Goal: Information Seeking & Learning: Check status

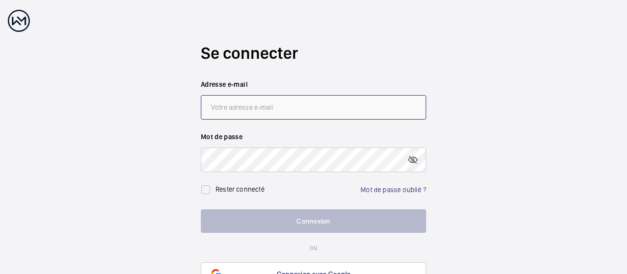
click at [296, 112] on input "email" at bounding box center [313, 107] width 225 height 24
paste input "christophe.soriane@inli.fr"
click at [263, 109] on input "christophe.soriane@inli.fr" at bounding box center [313, 107] width 225 height 24
type input "christophe.soriano@inli.fr"
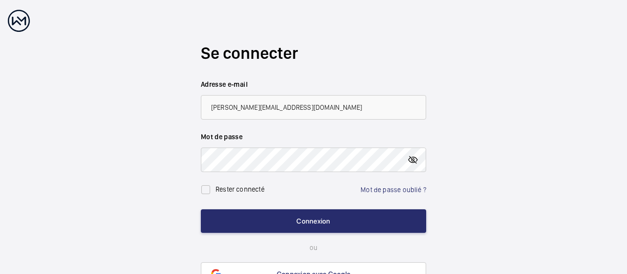
click at [414, 160] on mat-icon at bounding box center [413, 160] width 12 height 12
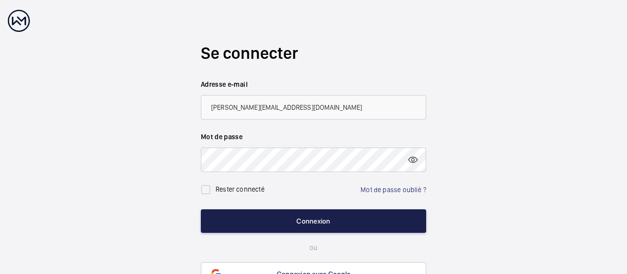
click at [319, 223] on button "Connexion" at bounding box center [313, 221] width 225 height 24
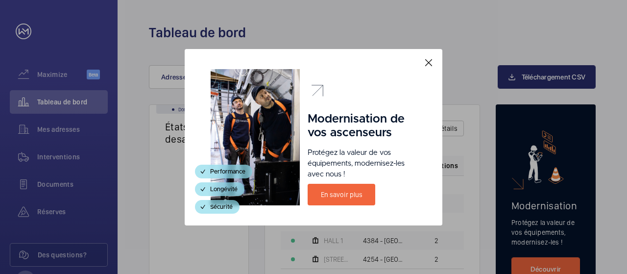
click at [431, 67] on mat-icon at bounding box center [429, 63] width 12 height 12
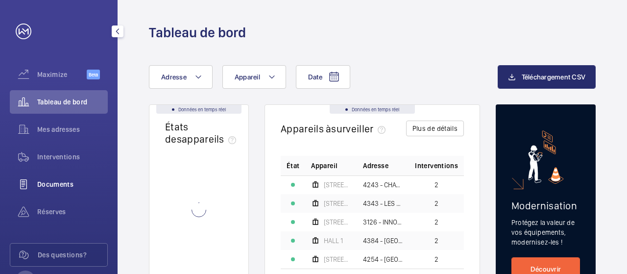
click at [64, 177] on div "Documents" at bounding box center [59, 184] width 98 height 24
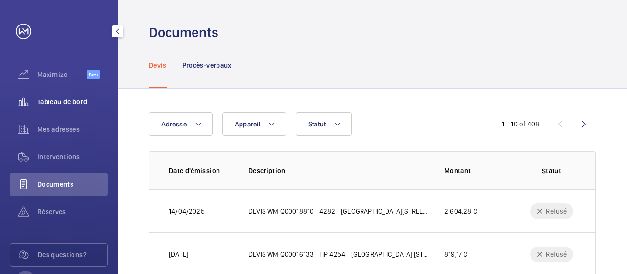
click at [74, 94] on div "Tableau de bord" at bounding box center [59, 102] width 98 height 24
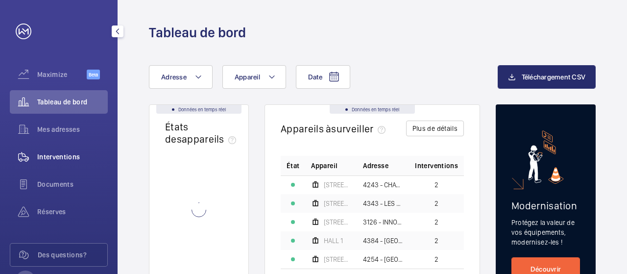
click at [45, 164] on div "Interventions" at bounding box center [59, 157] width 98 height 24
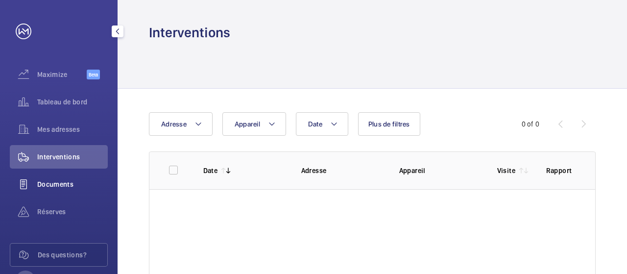
click at [45, 186] on span "Documents" at bounding box center [72, 184] width 71 height 10
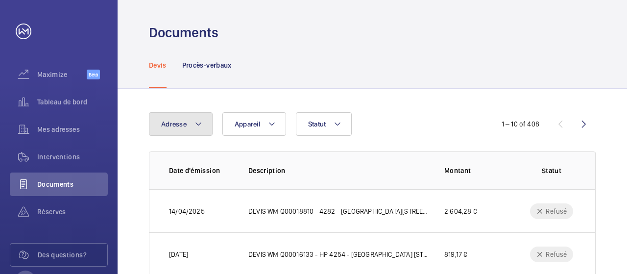
click at [206, 128] on button "Adresse" at bounding box center [181, 124] width 64 height 24
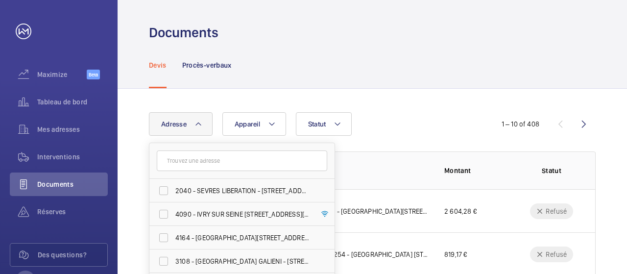
click at [216, 160] on input "text" at bounding box center [242, 160] width 170 height 21
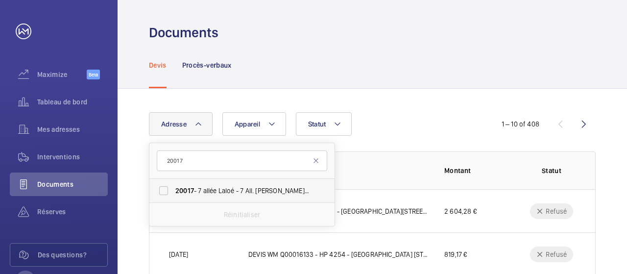
type input "20017"
click at [215, 192] on span "20017 - 7 allée Laloé - 7 All. Jacques Laloe, IVRY-SUR-SEINE 94200" at bounding box center [242, 191] width 135 height 10
click at [173, 192] on input "20017 - 7 allée Laloé - 7 All. Jacques Laloe, IVRY-SUR-SEINE 94200" at bounding box center [164, 191] width 20 height 20
checkbox input "true"
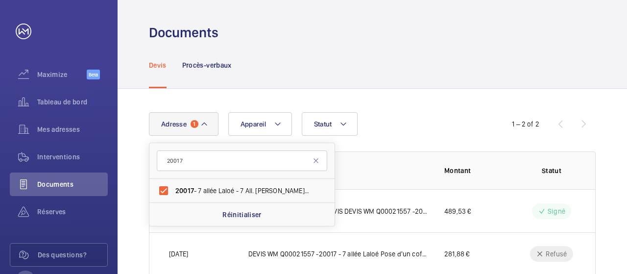
click at [460, 71] on div "Devis Procès-verbaux" at bounding box center [372, 65] width 447 height 47
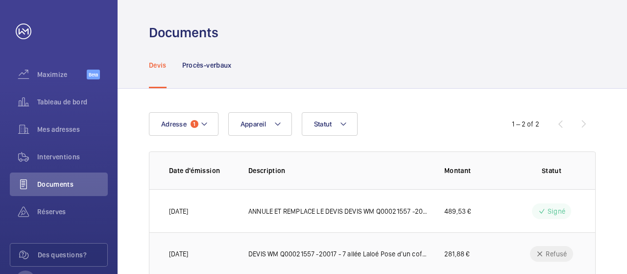
scroll to position [24, 0]
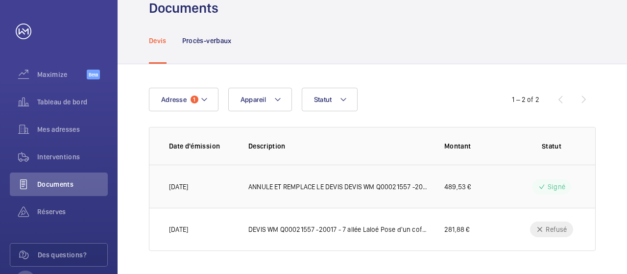
click at [312, 188] on p "ANNULE ET REMPLACE LE DEVIS DEVIS WM Q00021557 -20017 - 7 allée Laloé Pose d'un…" at bounding box center [338, 187] width 180 height 10
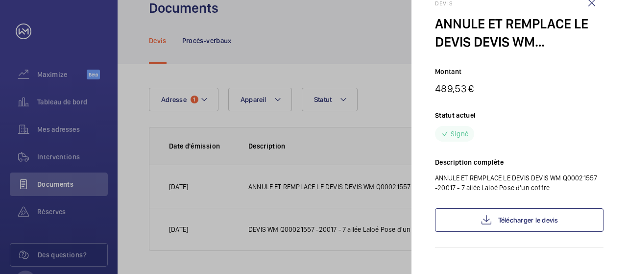
scroll to position [36, 0]
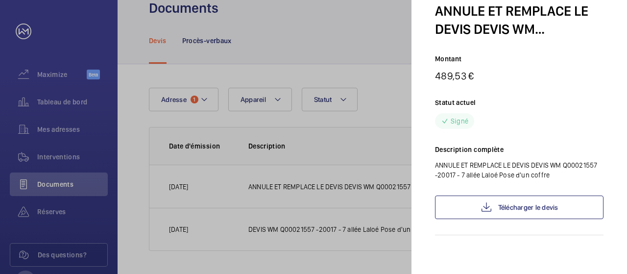
click at [318, 163] on div at bounding box center [313, 137] width 627 height 274
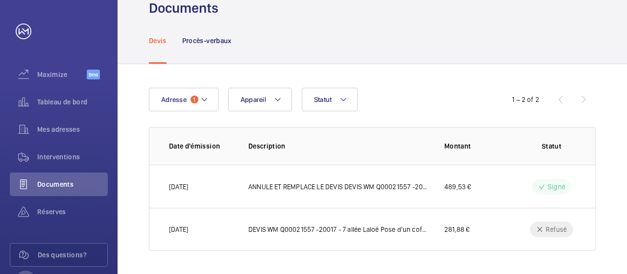
scroll to position [0, 0]
click at [213, 36] on p "Procès-verbaux" at bounding box center [206, 41] width 49 height 10
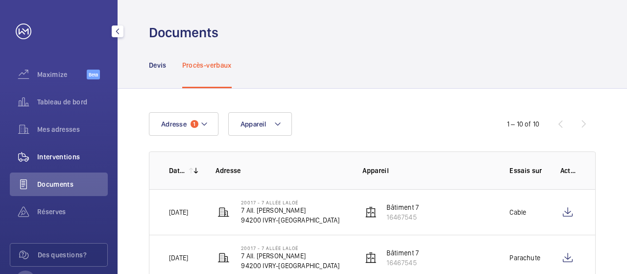
click at [51, 168] on div "Interventions" at bounding box center [59, 157] width 98 height 24
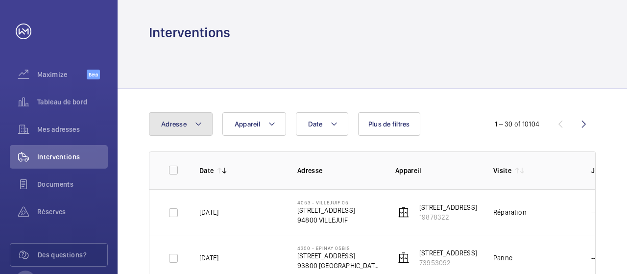
click at [202, 125] on button "Adresse" at bounding box center [181, 124] width 64 height 24
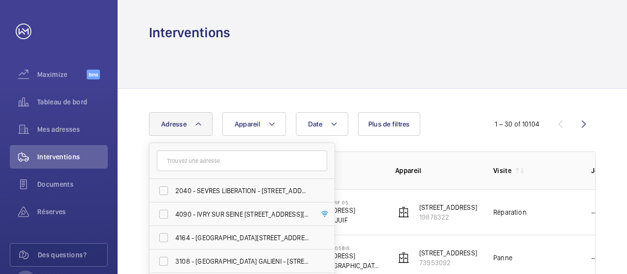
click at [206, 161] on input "text" at bounding box center [242, 160] width 170 height 21
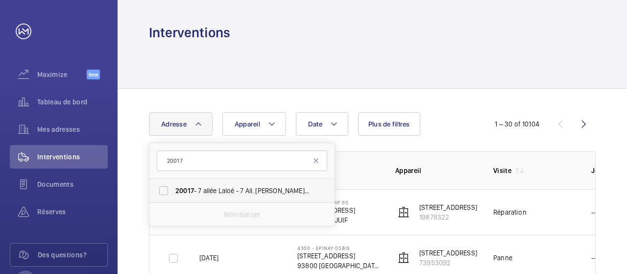
type input "20017"
click at [204, 189] on span "20017 - 7 allée Laloé - 7 All. Jacques Laloe, IVRY-SUR-SEINE 94200" at bounding box center [242, 191] width 135 height 10
click at [173, 189] on input "20017 - 7 allée Laloé - 7 All. Jacques Laloe, IVRY-SUR-SEINE 94200" at bounding box center [164, 191] width 20 height 20
checkbox input "true"
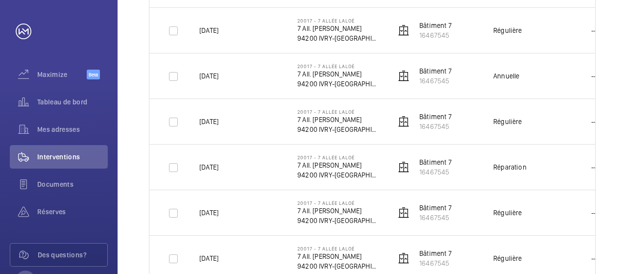
scroll to position [637, 0]
